Goal: Navigation & Orientation: Find specific page/section

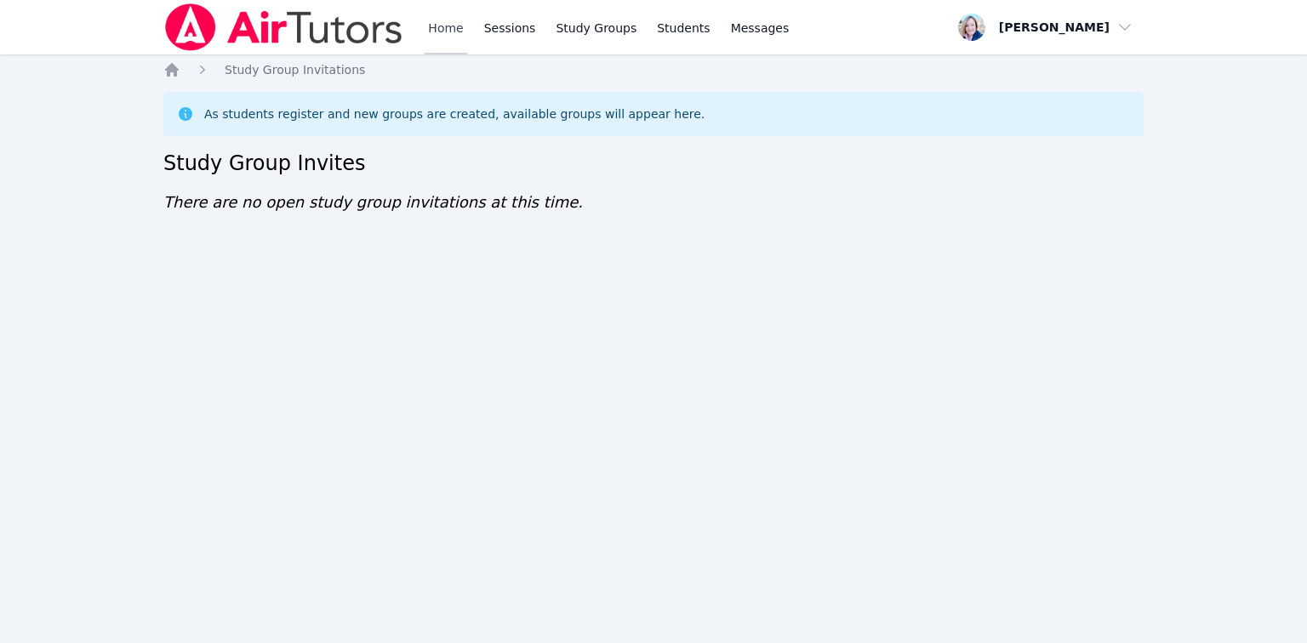
click at [455, 29] on link "Home" at bounding box center [446, 27] width 42 height 54
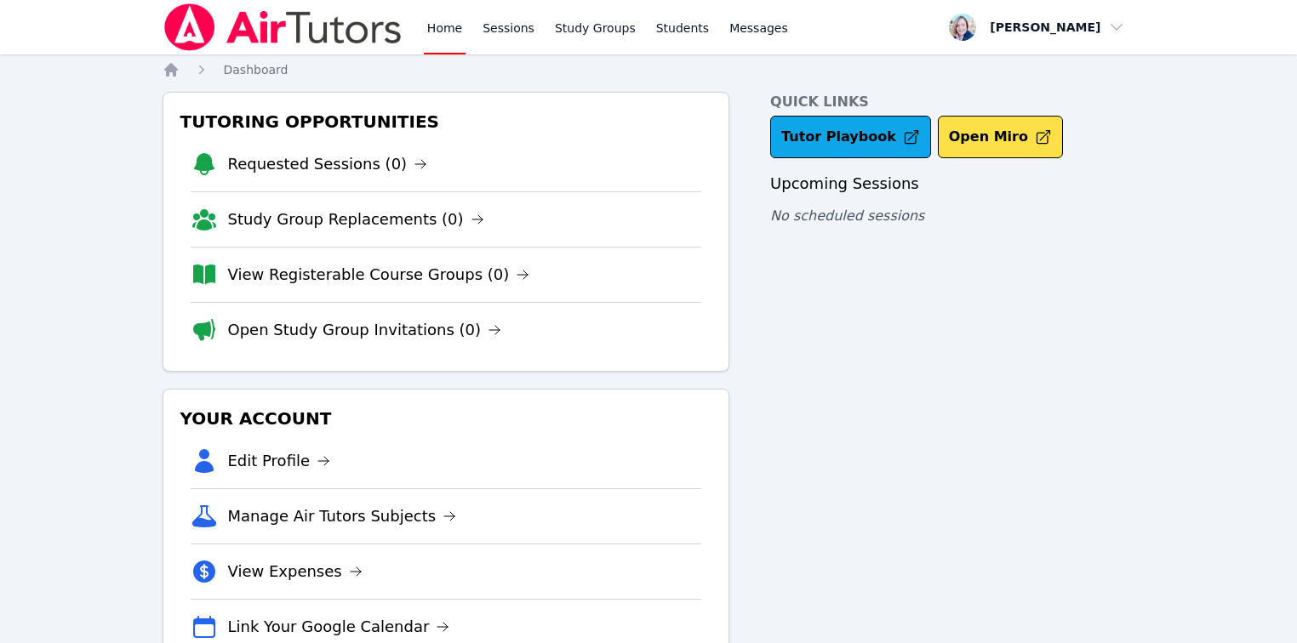
click at [391, 334] on link "Open Study Group Invitations (0)" at bounding box center [365, 330] width 274 height 24
